Goal: Task Accomplishment & Management: Manage account settings

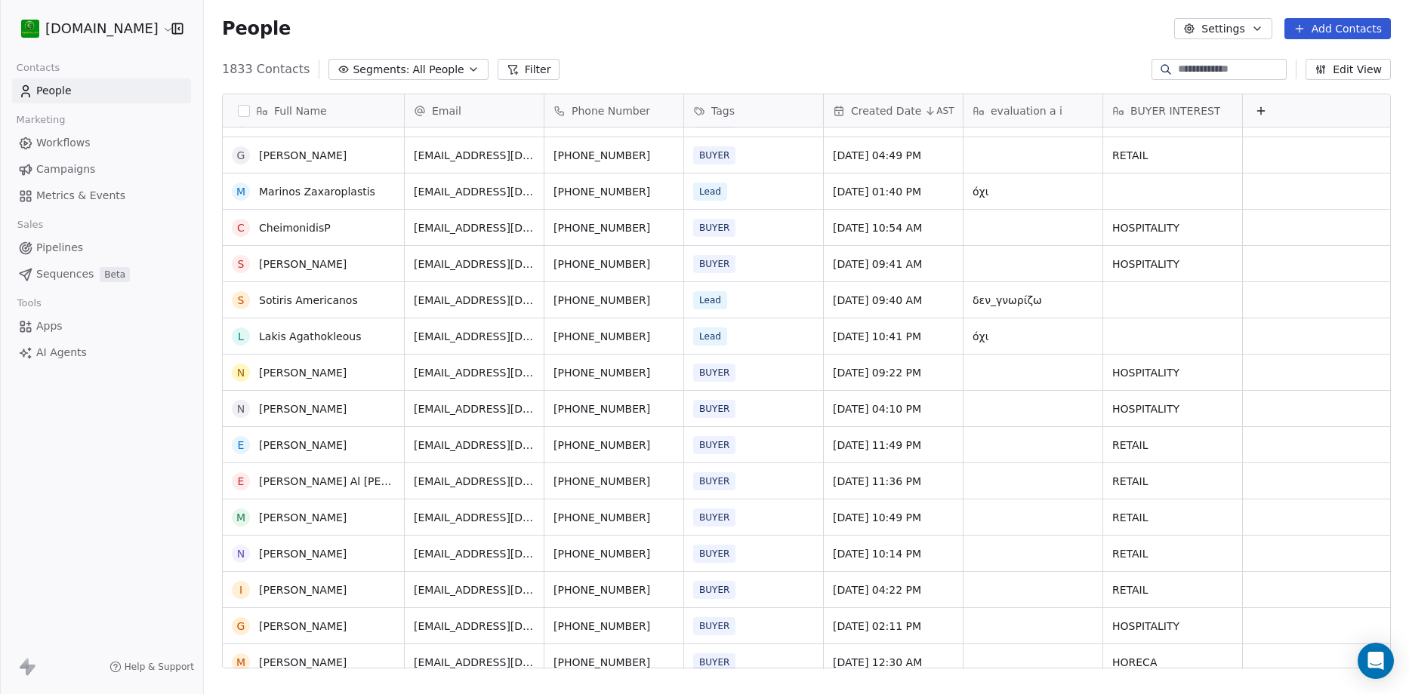
scroll to position [3925, 0]
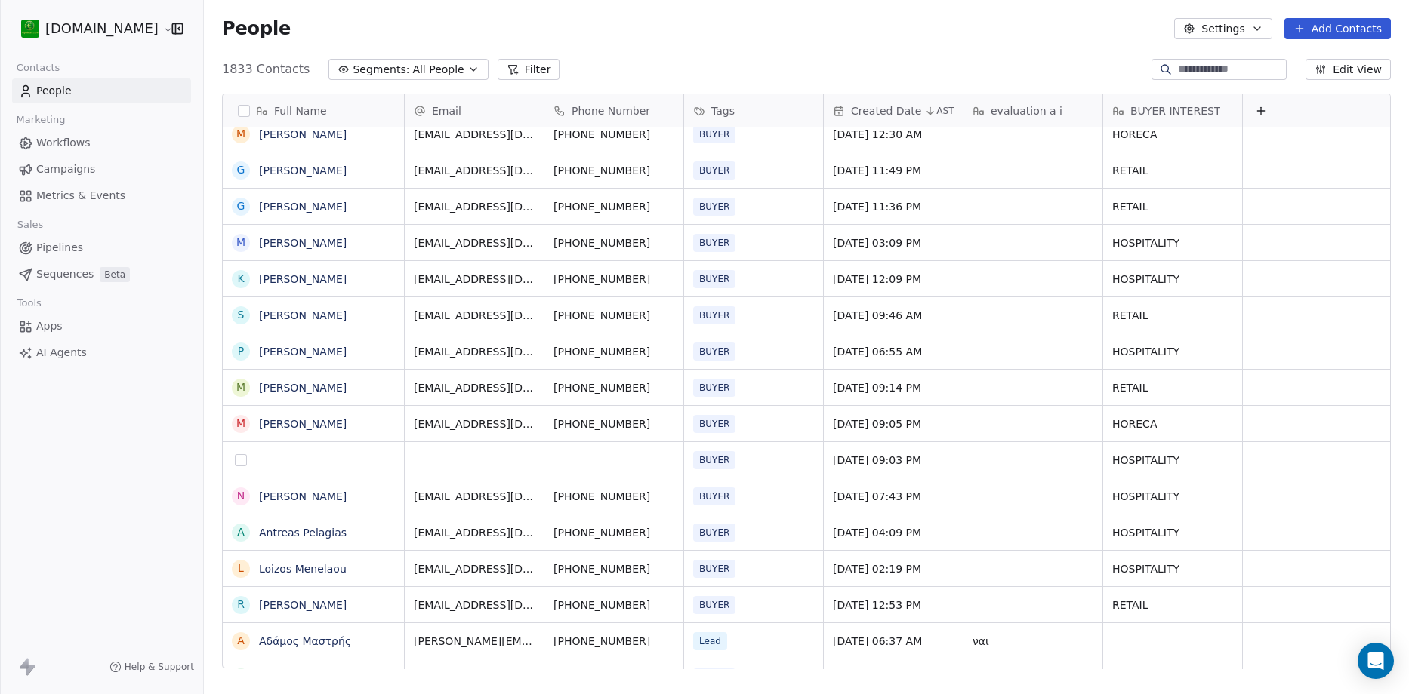
click at [241, 463] on button "grid" at bounding box center [241, 460] width 12 height 12
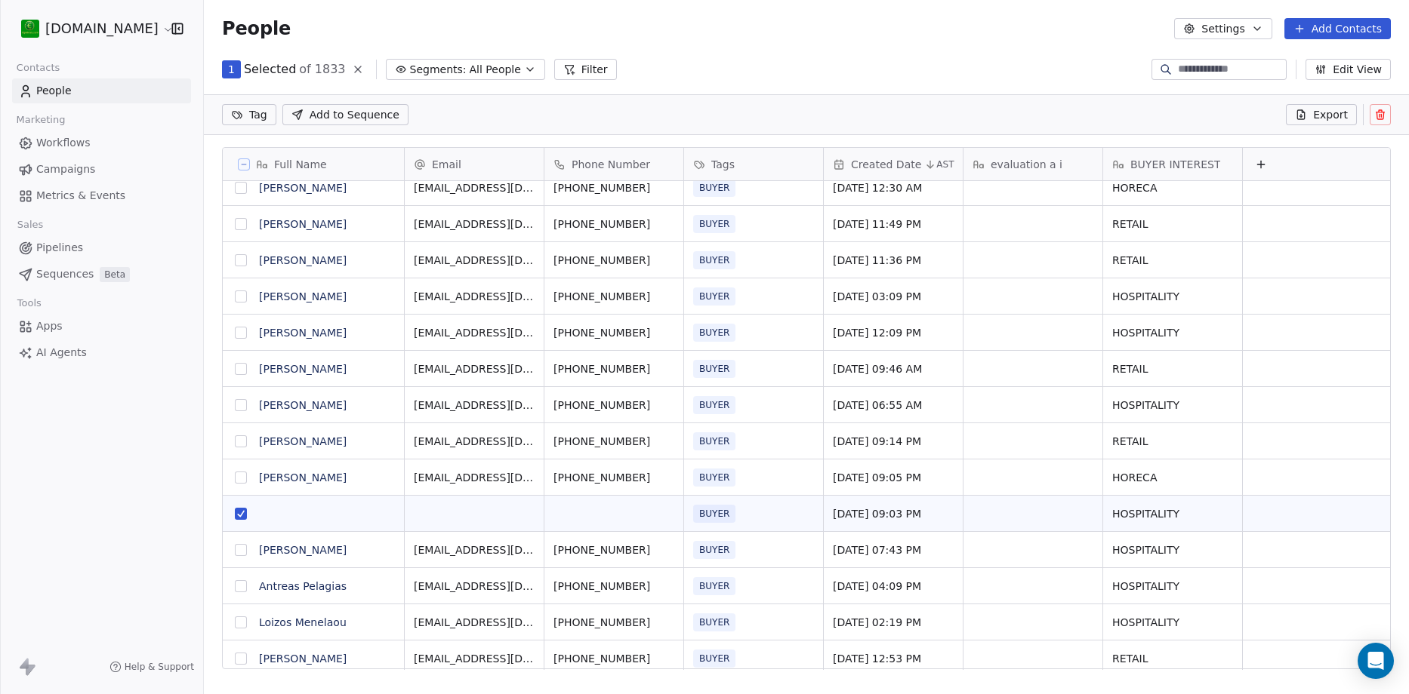
scroll to position [547, 1193]
click at [1378, 112] on icon at bounding box center [1380, 112] width 8 height 0
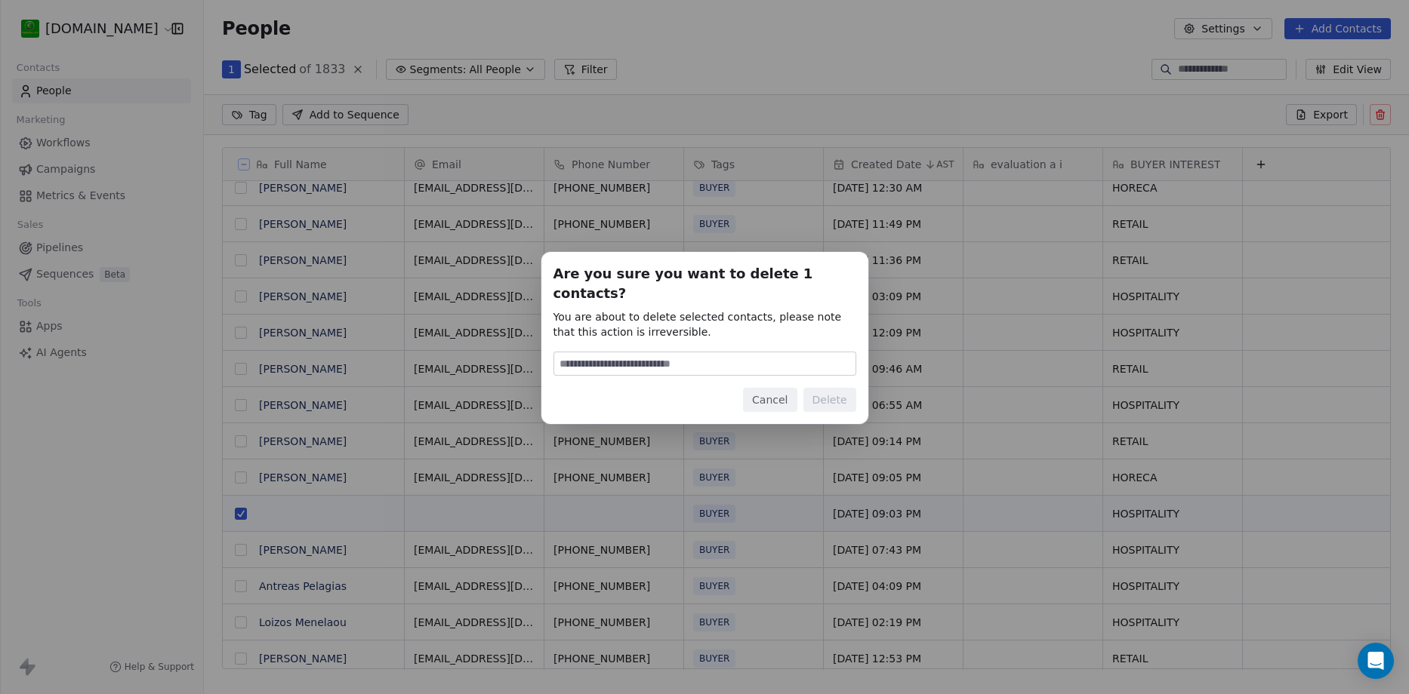
click at [716, 358] on input at bounding box center [704, 364] width 301 height 23
type input "******"
click at [838, 388] on button "Delete" at bounding box center [829, 400] width 53 height 24
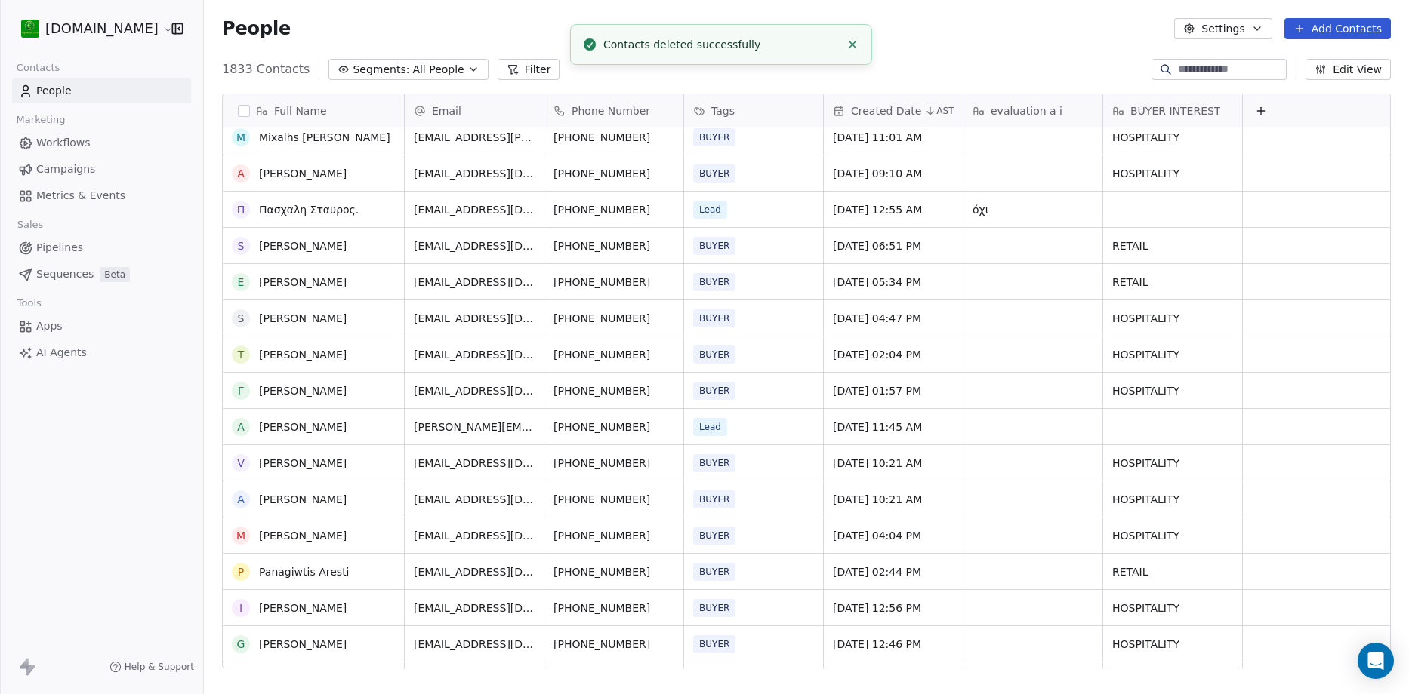
scroll to position [0, 0]
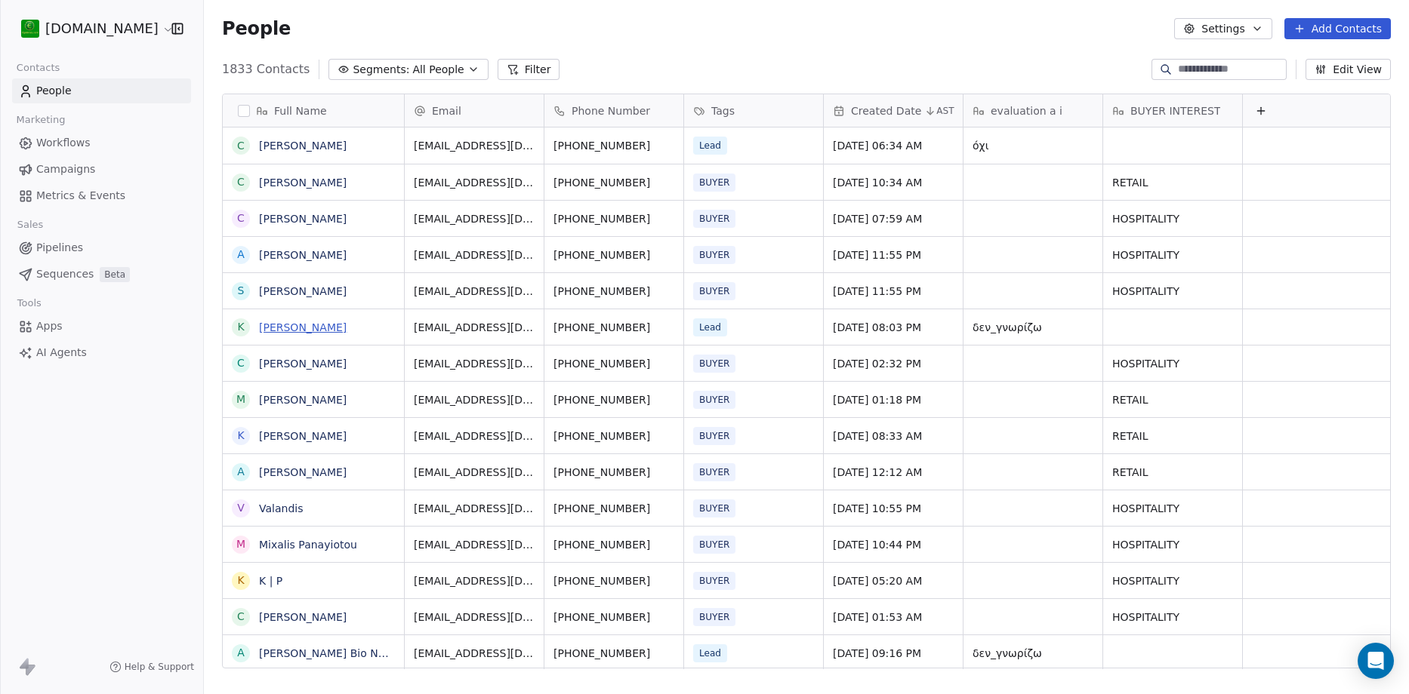
click at [294, 328] on link "[PERSON_NAME]" at bounding box center [303, 328] width 88 height 12
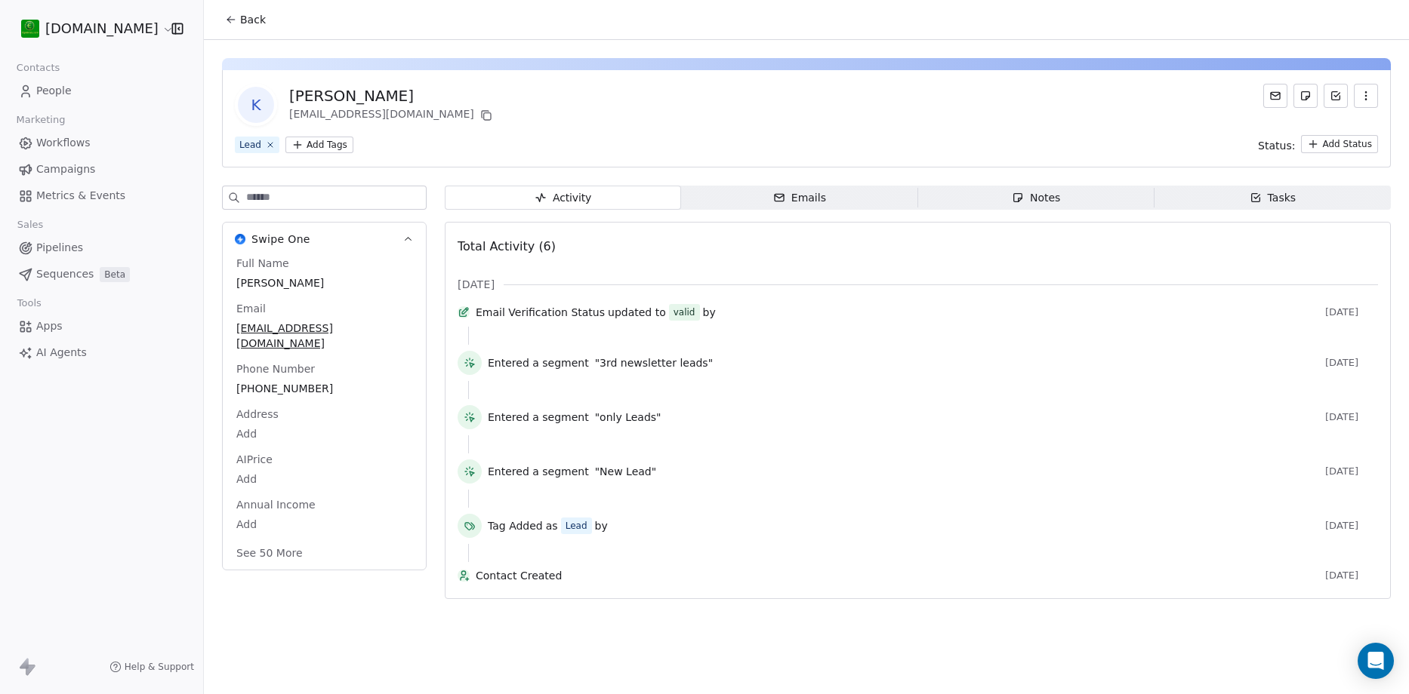
click at [283, 540] on button "See 50 More" at bounding box center [269, 553] width 85 height 27
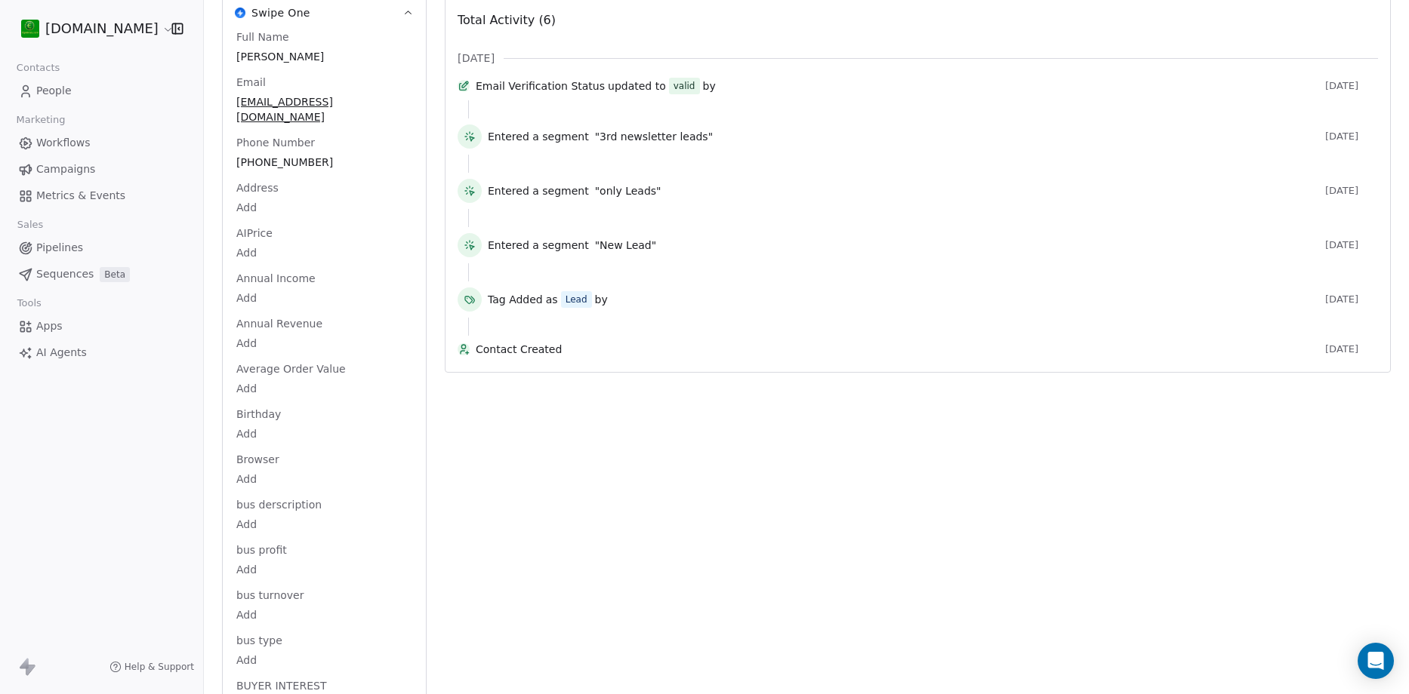
click at [267, 497] on span "bus derscription" at bounding box center [278, 504] width 91 height 15
click at [248, 642] on html "[DOMAIN_NAME] Contacts People Marketing Workflows Campaigns Metrics & Events Sa…" at bounding box center [704, 347] width 1409 height 694
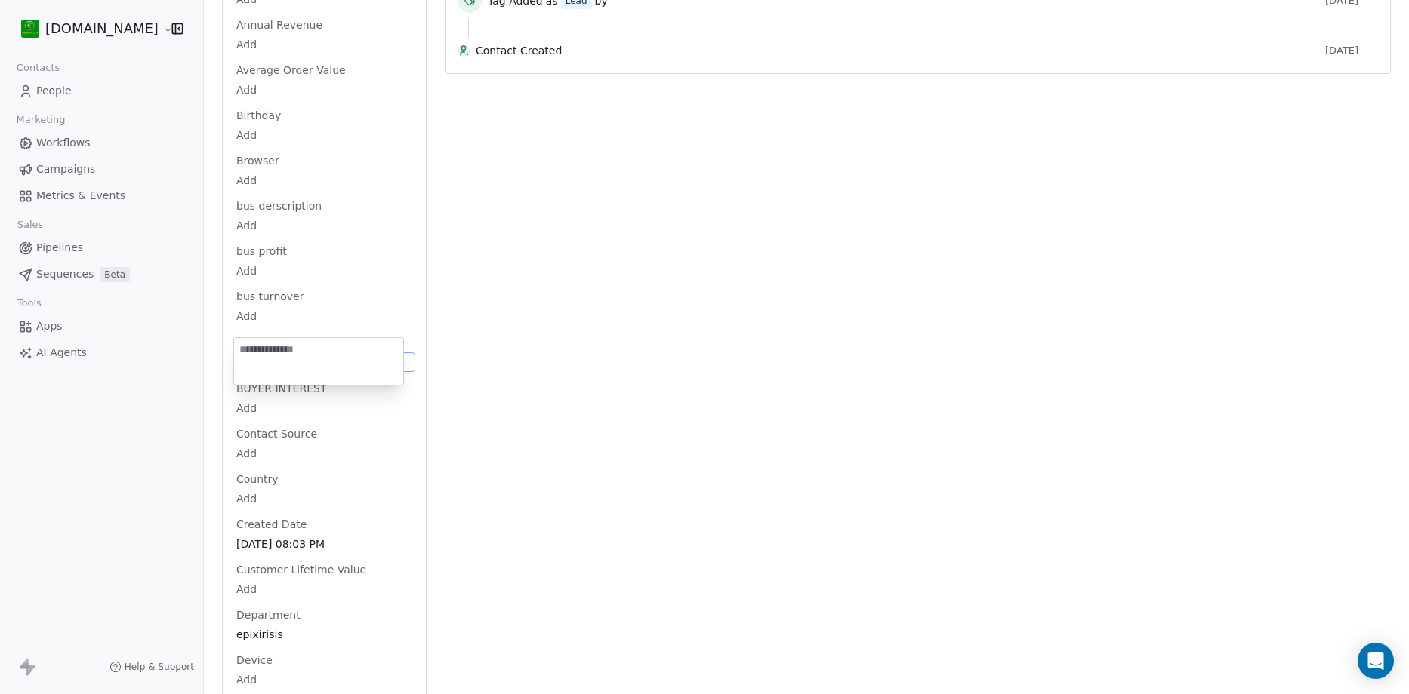
click at [297, 347] on textarea at bounding box center [318, 361] width 169 height 47
type textarea "*"
type textarea "**********"
click at [297, 347] on textarea "**********" at bounding box center [318, 361] width 169 height 47
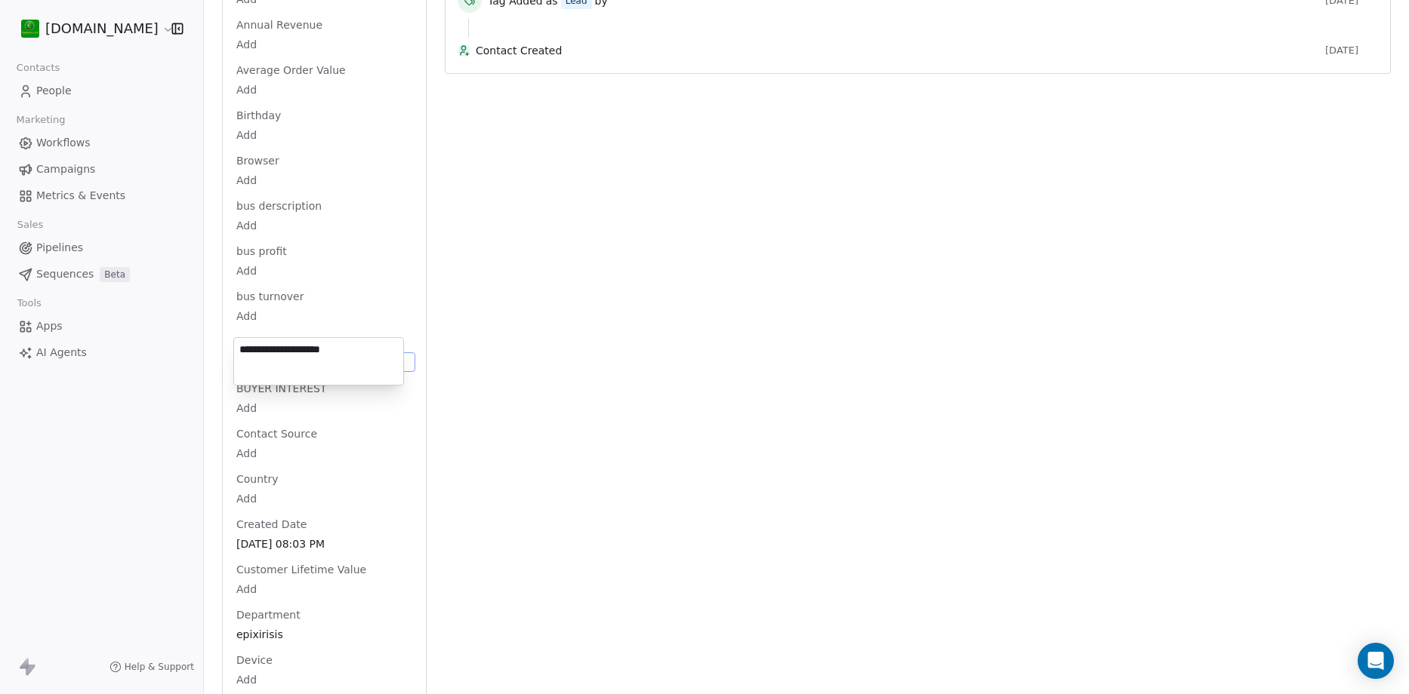
click at [297, 347] on textarea "**********" at bounding box center [318, 361] width 169 height 47
click at [49, 82] on html "[DOMAIN_NAME] Contacts People Marketing Workflows Campaigns Metrics & Events Sa…" at bounding box center [704, 347] width 1409 height 694
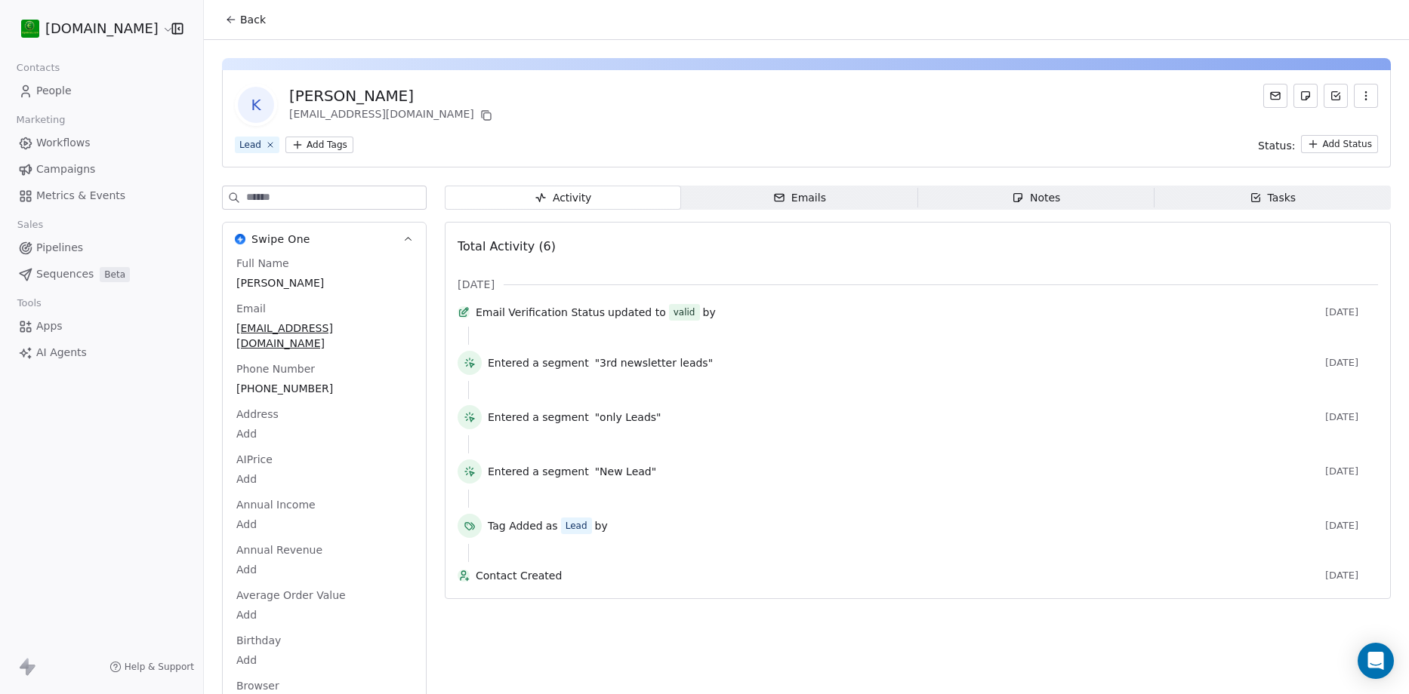
click at [1025, 197] on div "Notes" at bounding box center [1035, 198] width 48 height 16
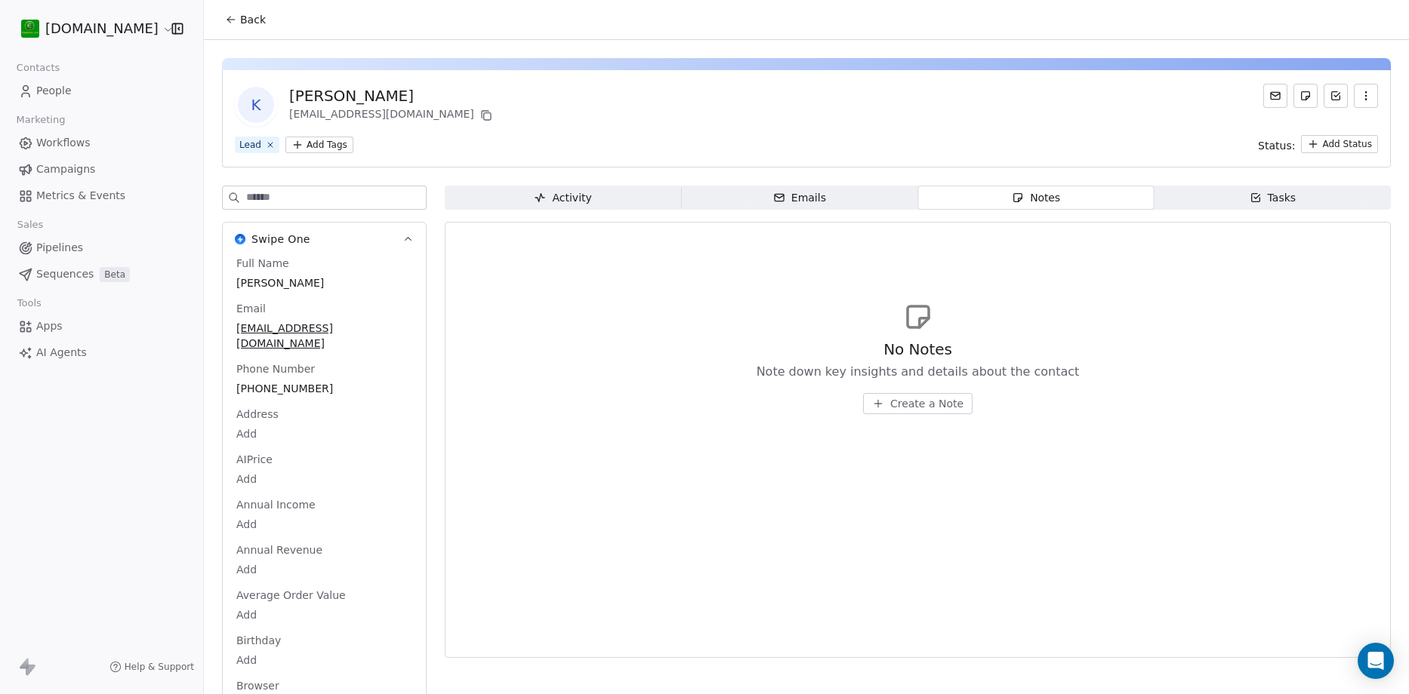
click at [944, 406] on span "Create a Note" at bounding box center [926, 403] width 73 height 15
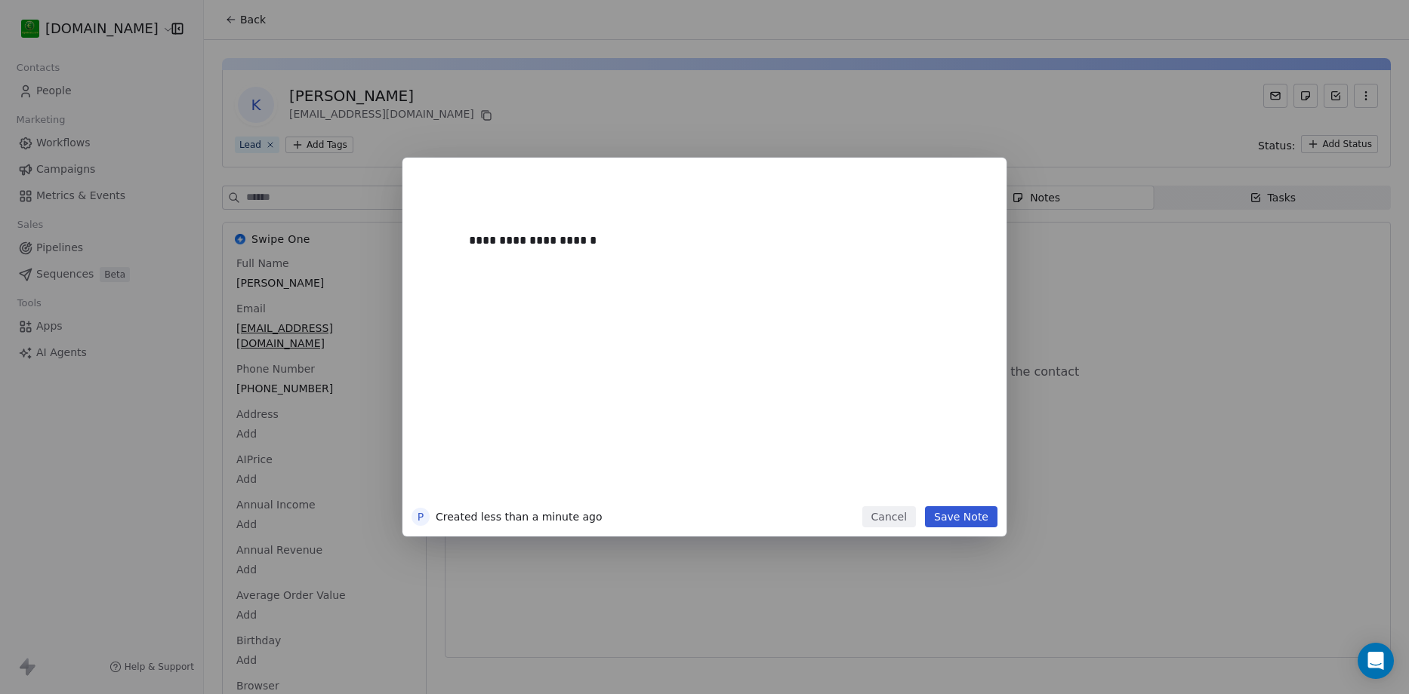
click at [966, 515] on button "Save Note" at bounding box center [961, 516] width 72 height 21
